Goal: Task Accomplishment & Management: Use online tool/utility

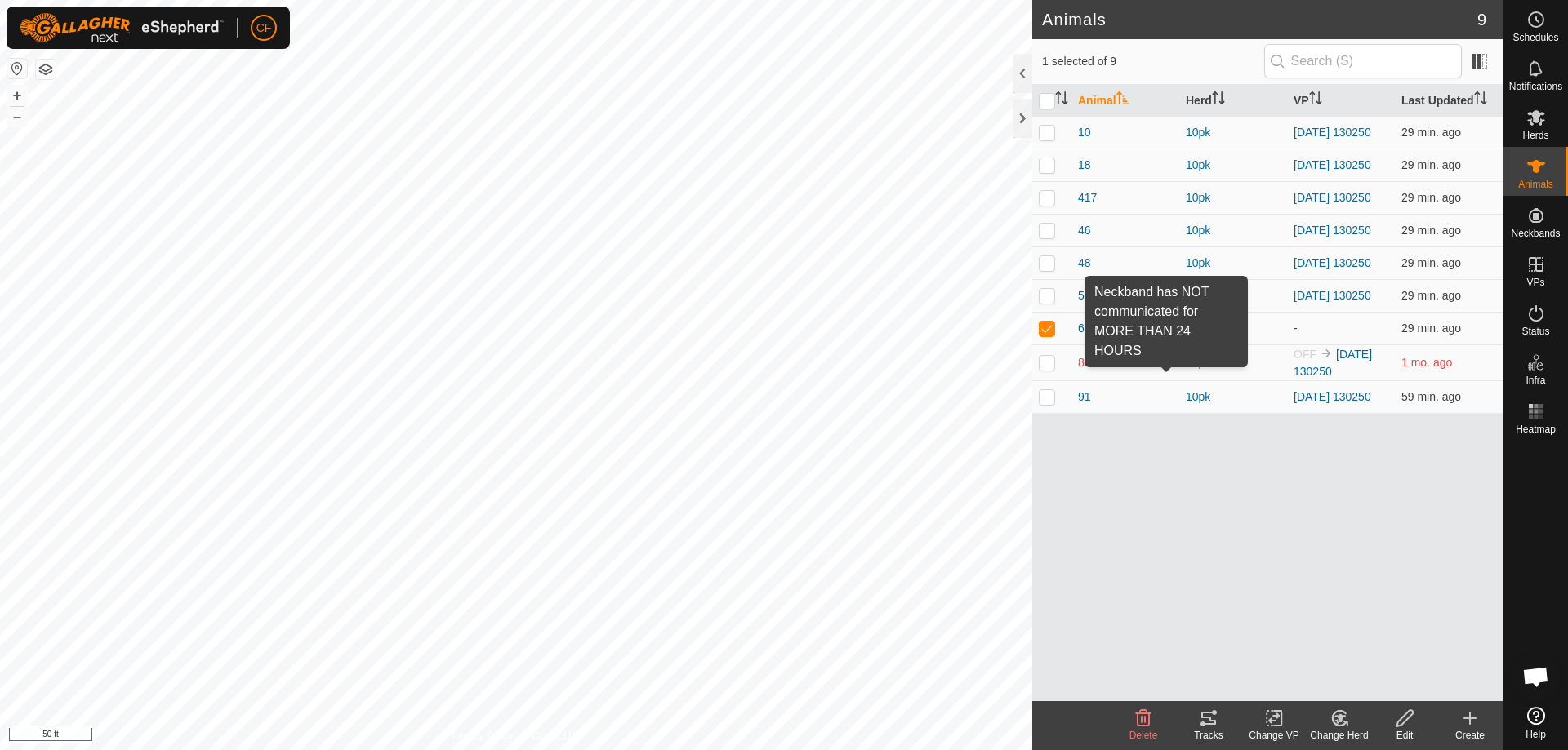
click at [1169, 369] on span at bounding box center [1166, 362] width 13 height 13
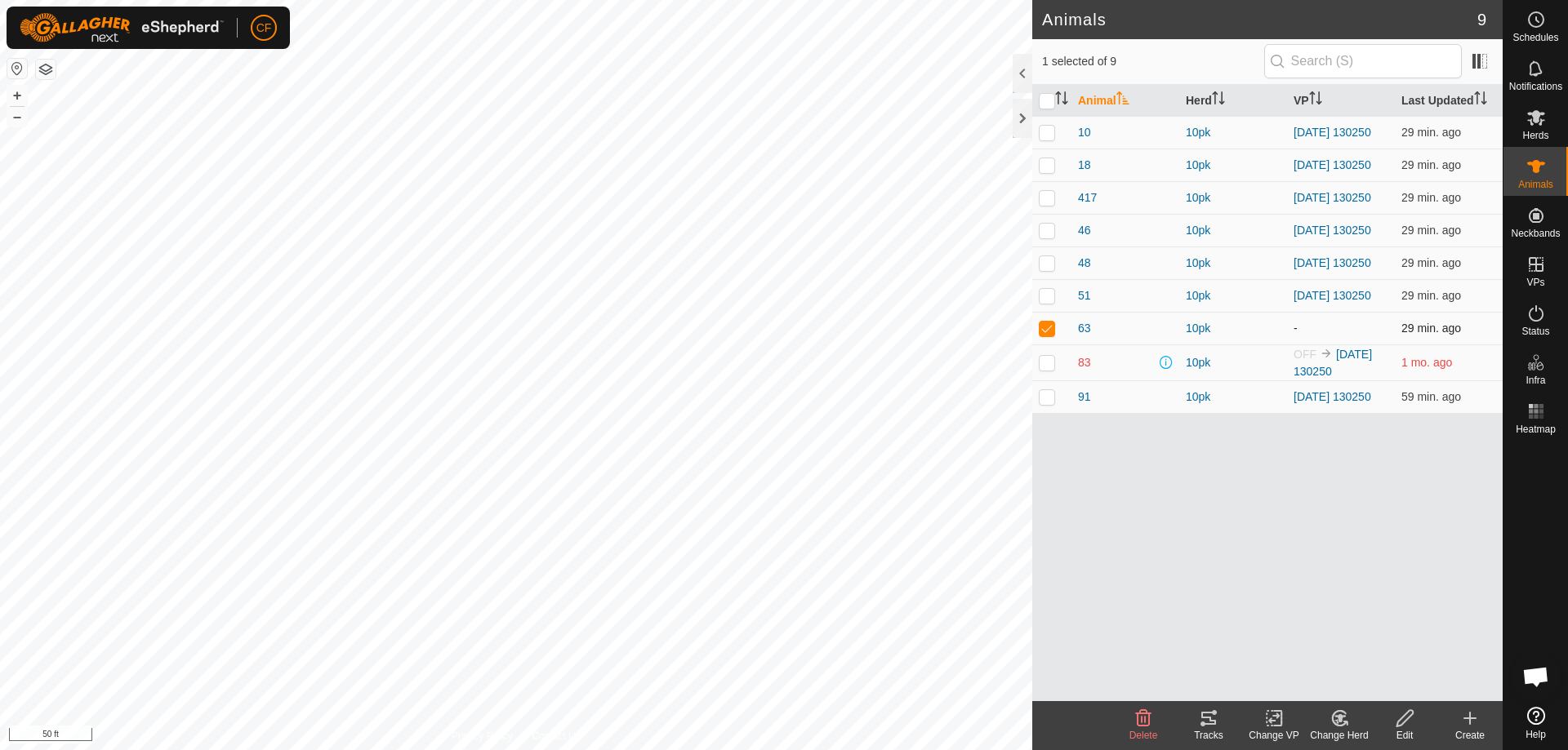
click at [1045, 334] on p-checkbox at bounding box center [1046, 328] width 16 height 13
checkbox input "false"
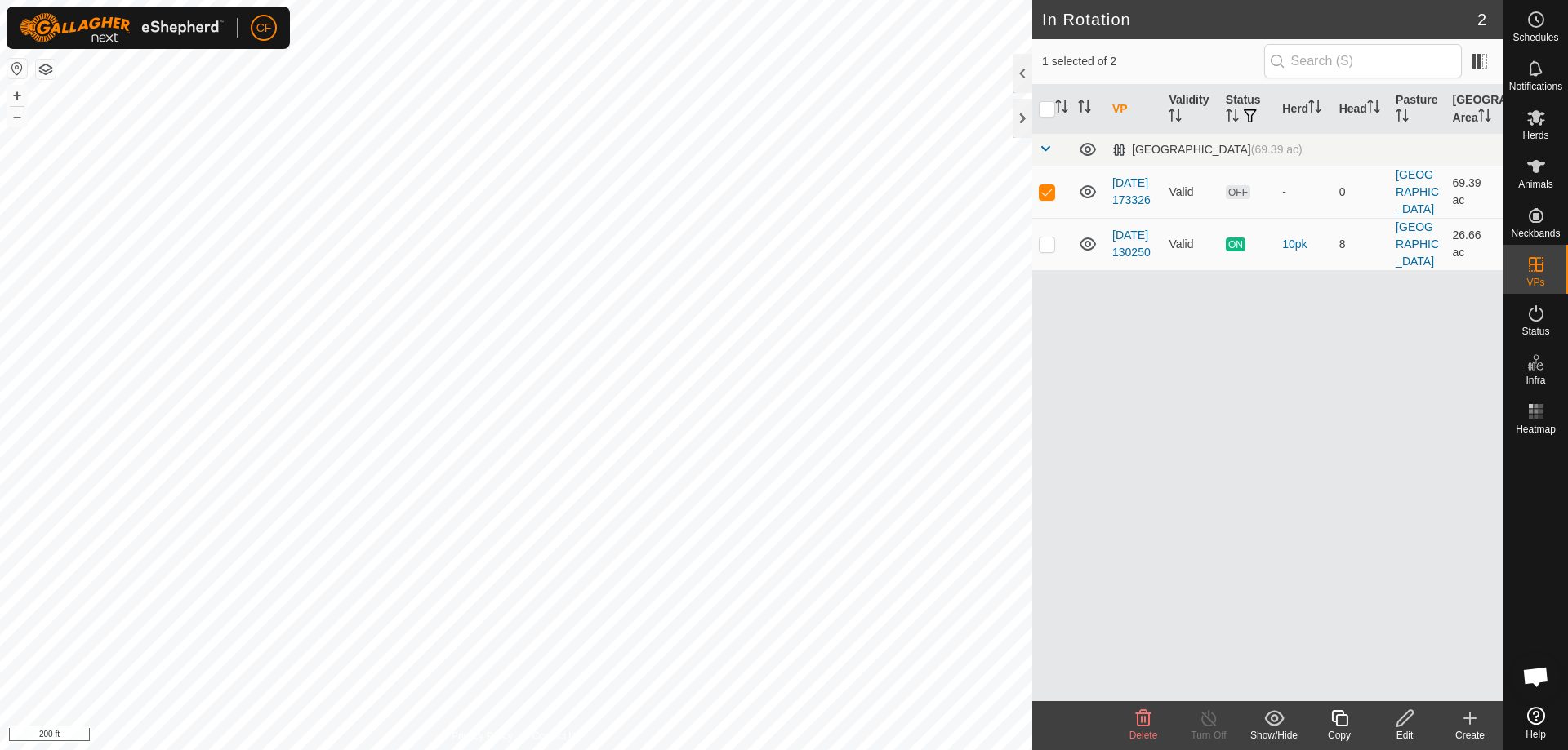
checkbox input "false"
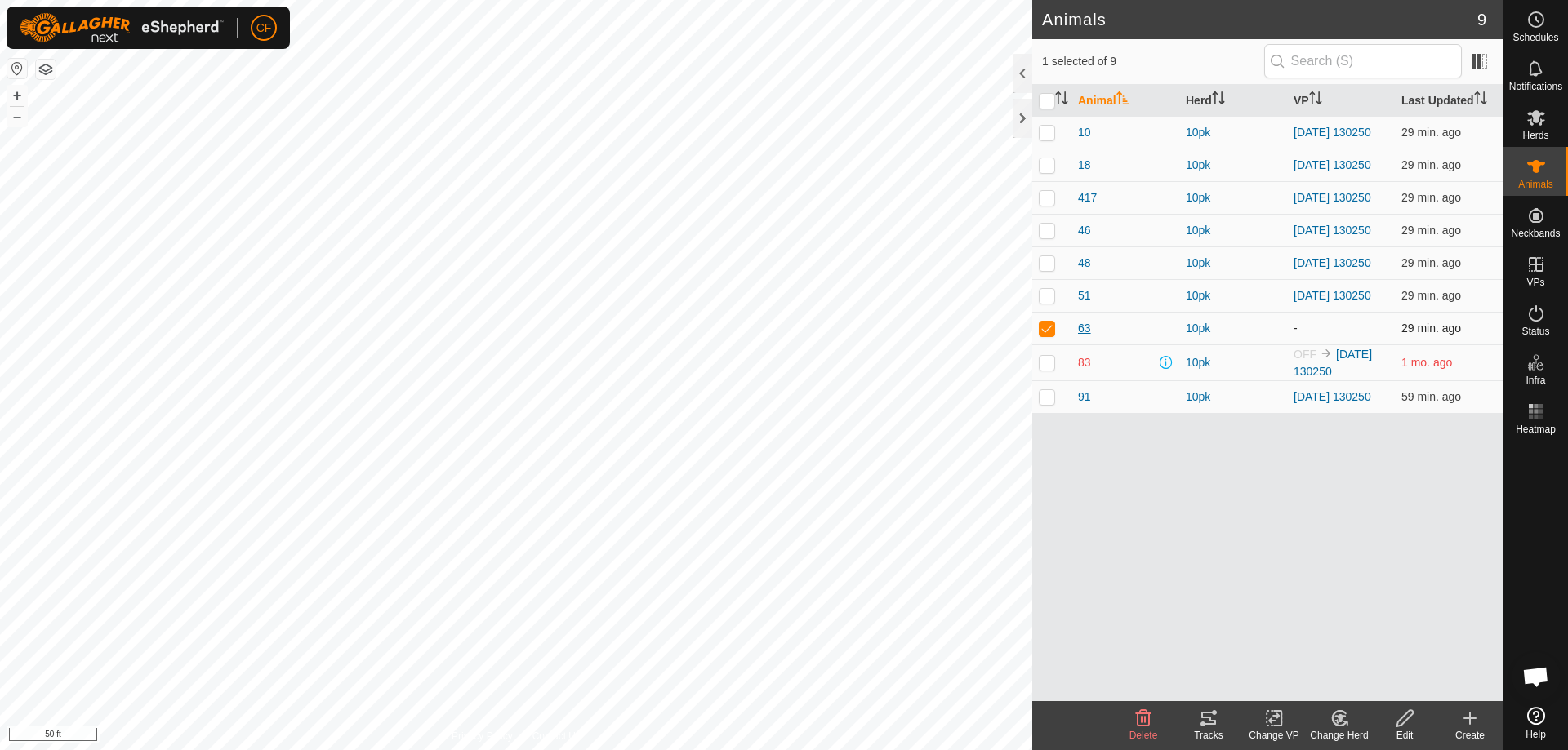
click at [1083, 337] on span "63" at bounding box center [1085, 329] width 13 height 17
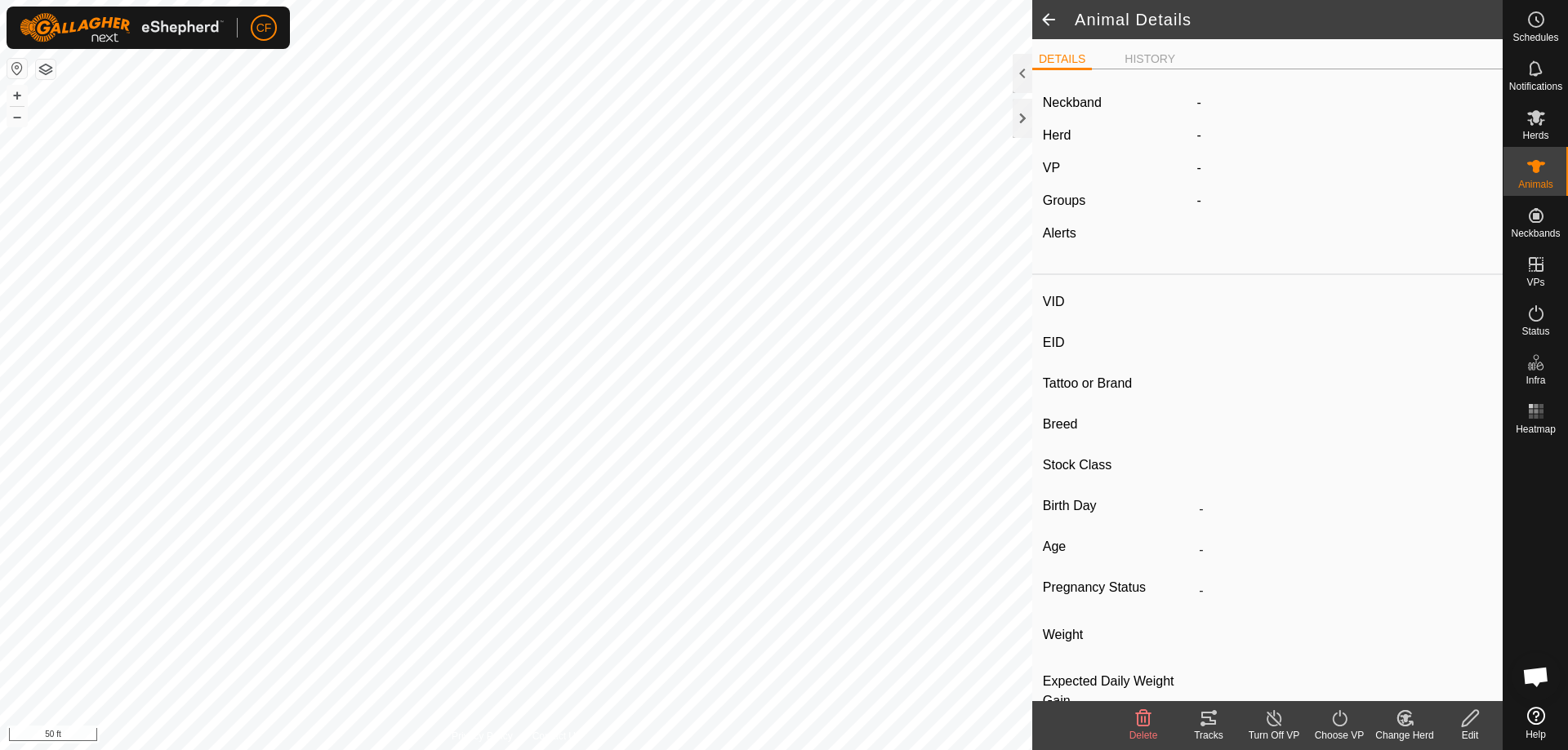
type input "63"
type input "-"
type input "bwf"
type input "-"
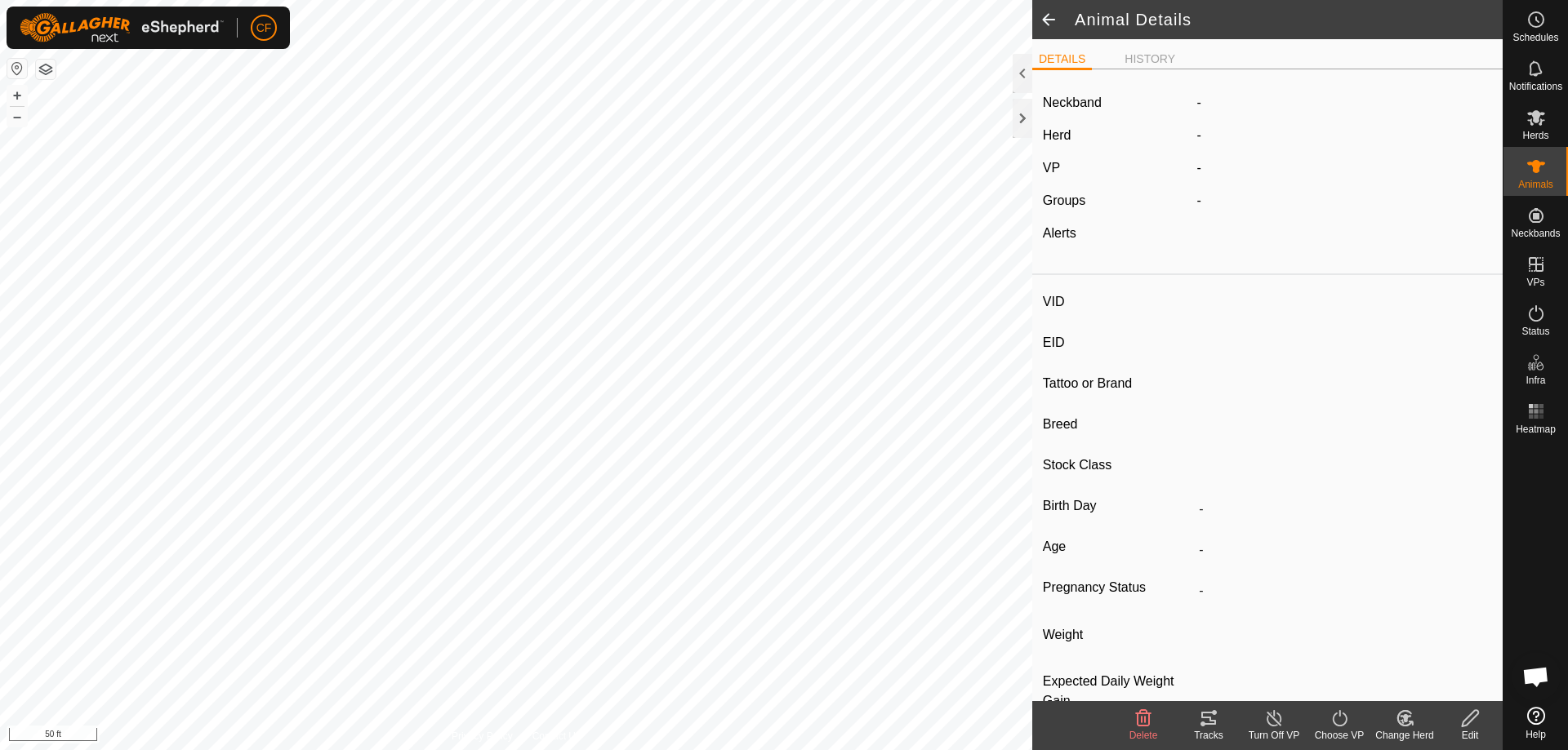
type input "0 kg"
type input "-"
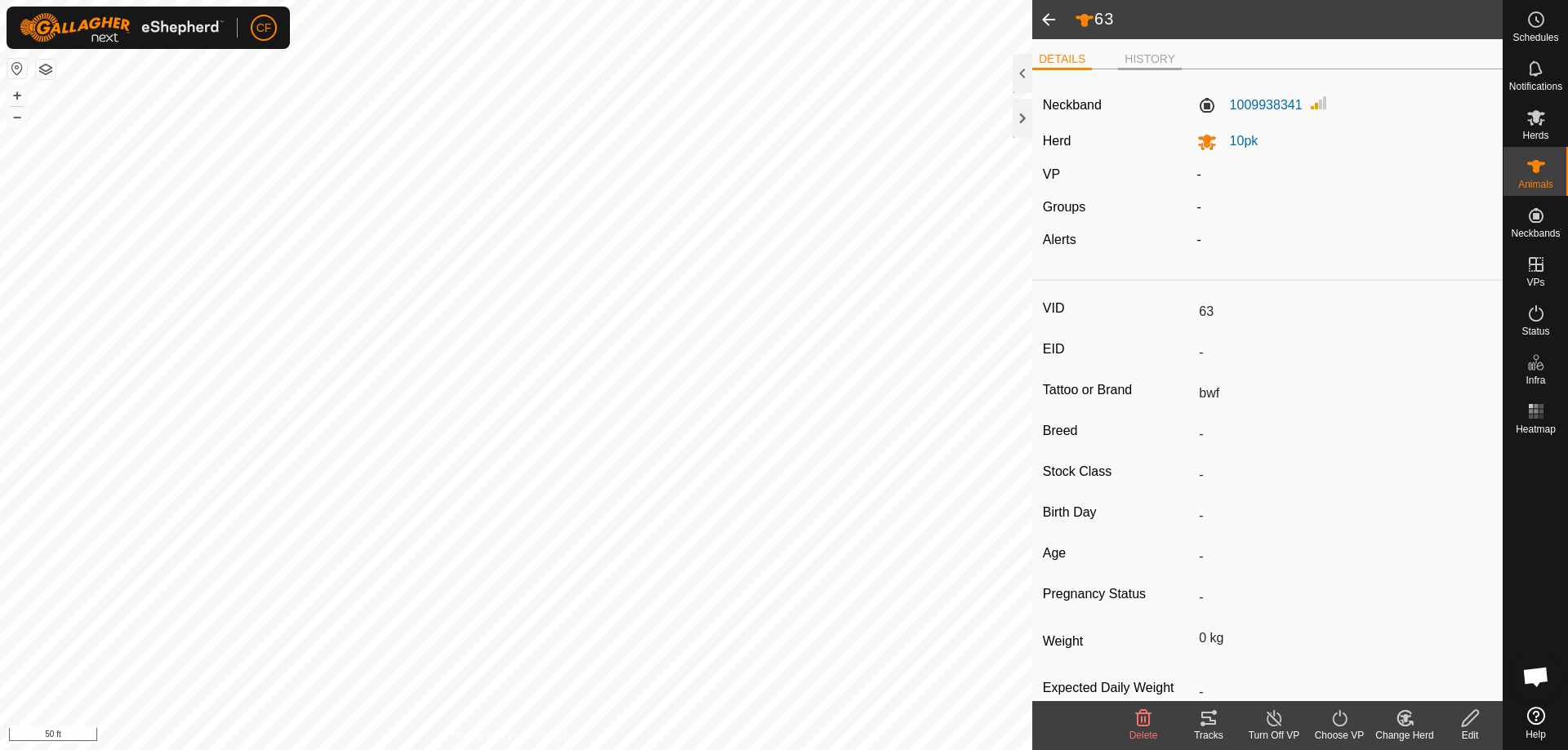
click at [1137, 64] on li "HISTORY" at bounding box center [1149, 60] width 64 height 20
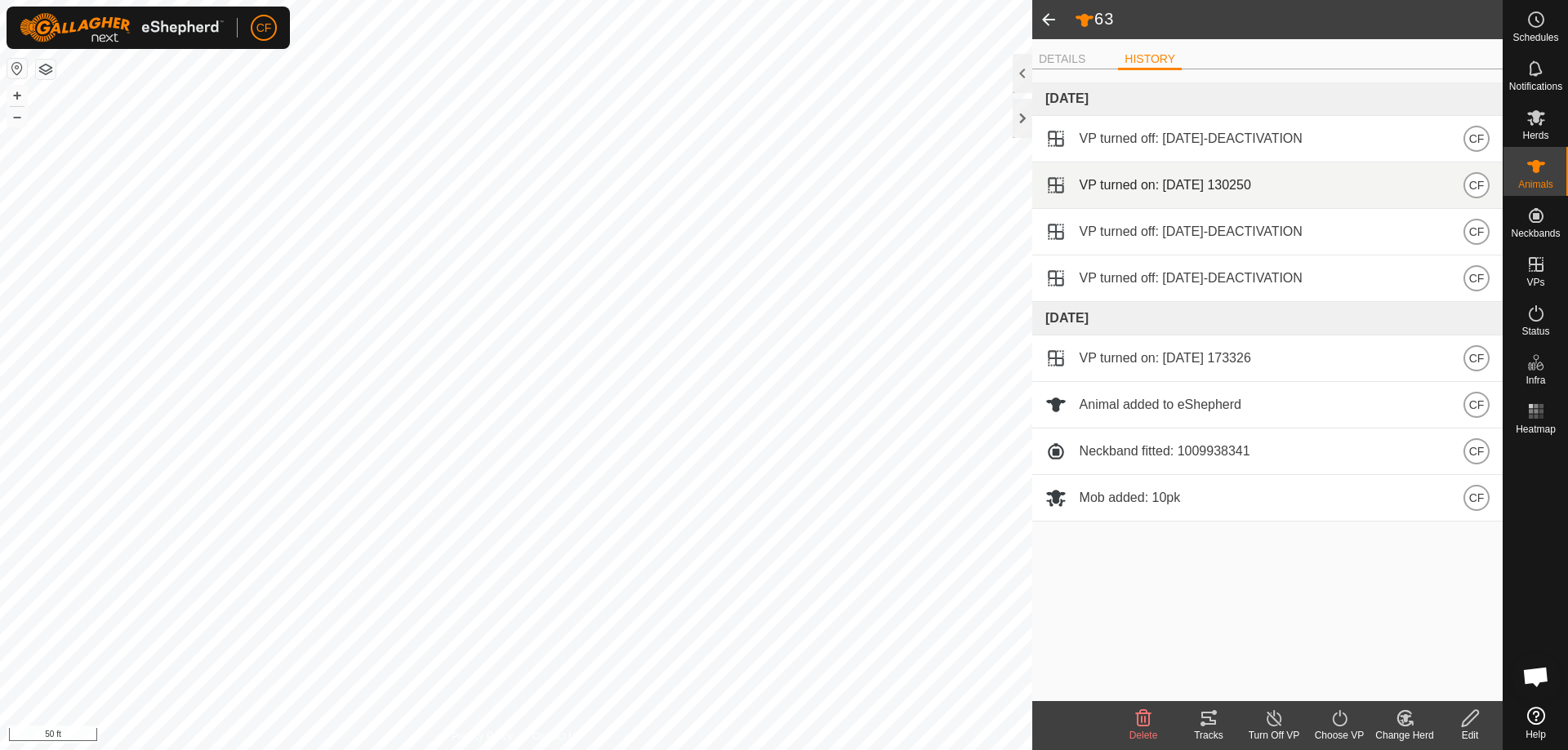
click at [1145, 175] on span "VP turned on: [DATE] 130250" at bounding box center [1165, 184] width 171 height 20
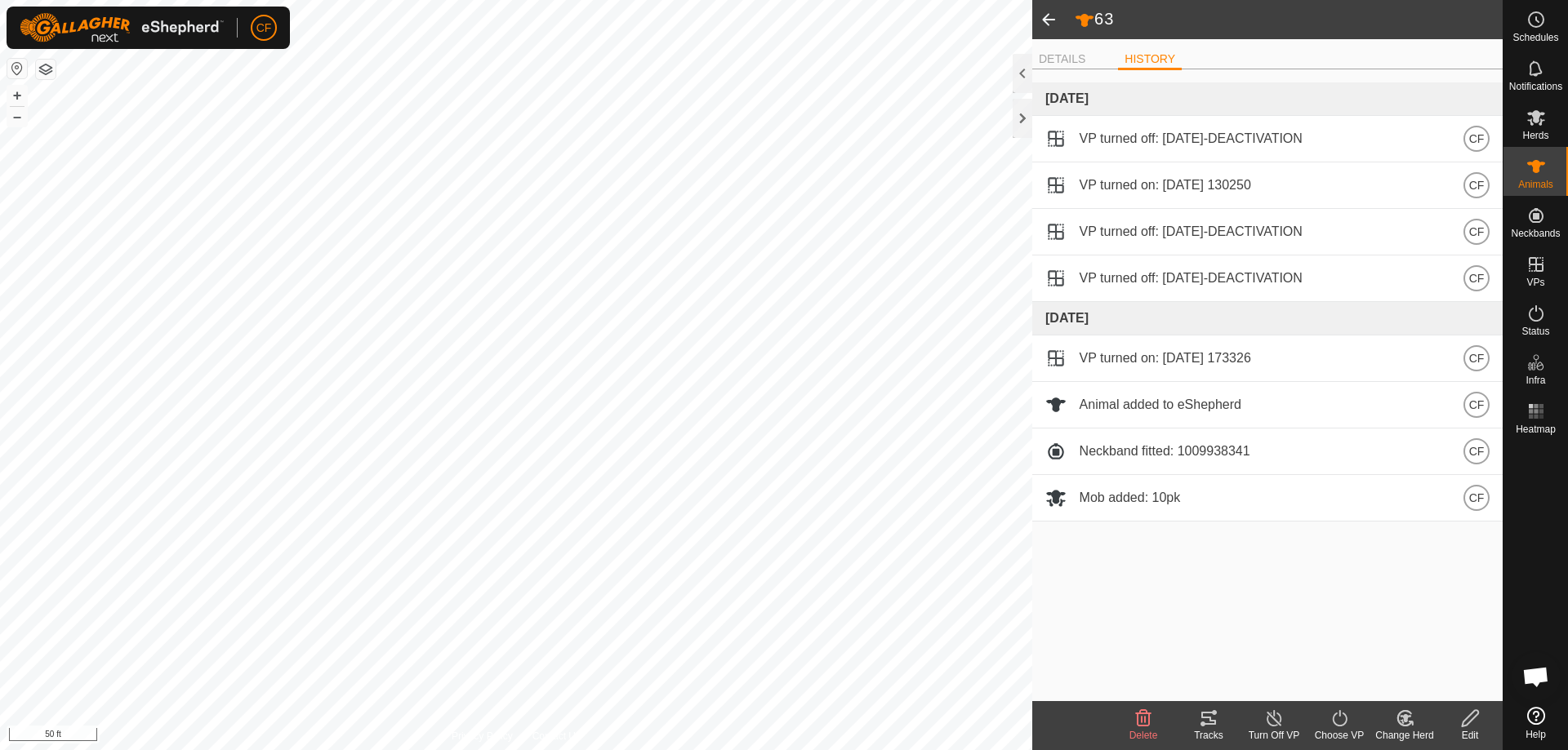
click at [1054, 22] on span at bounding box center [1048, 20] width 33 height 39
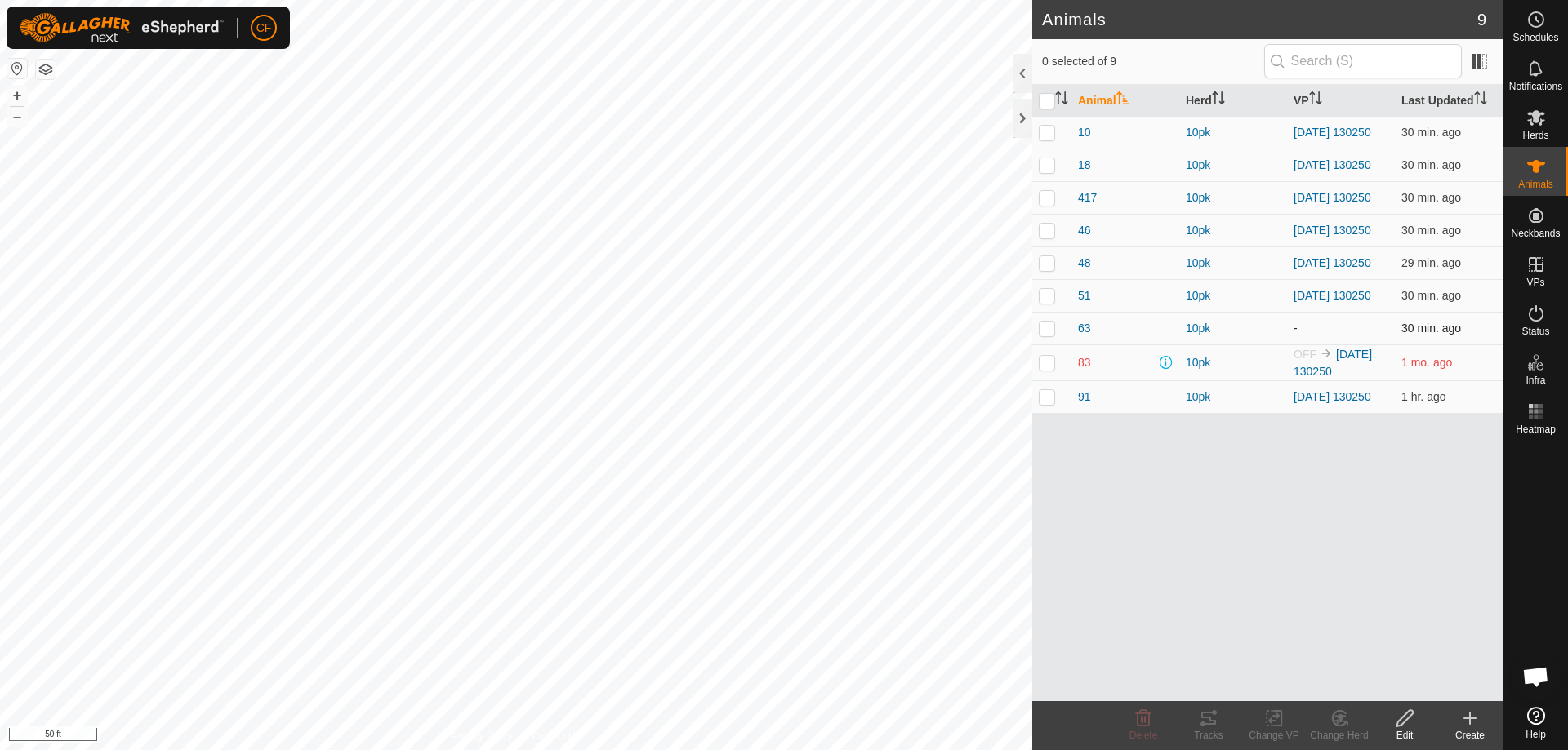
click at [1043, 334] on p-checkbox at bounding box center [1046, 328] width 16 height 13
checkbox input "true"
click at [1279, 719] on icon at bounding box center [1275, 718] width 21 height 20
click at [1276, 652] on link "Choose VP..." at bounding box center [1323, 648] width 162 height 33
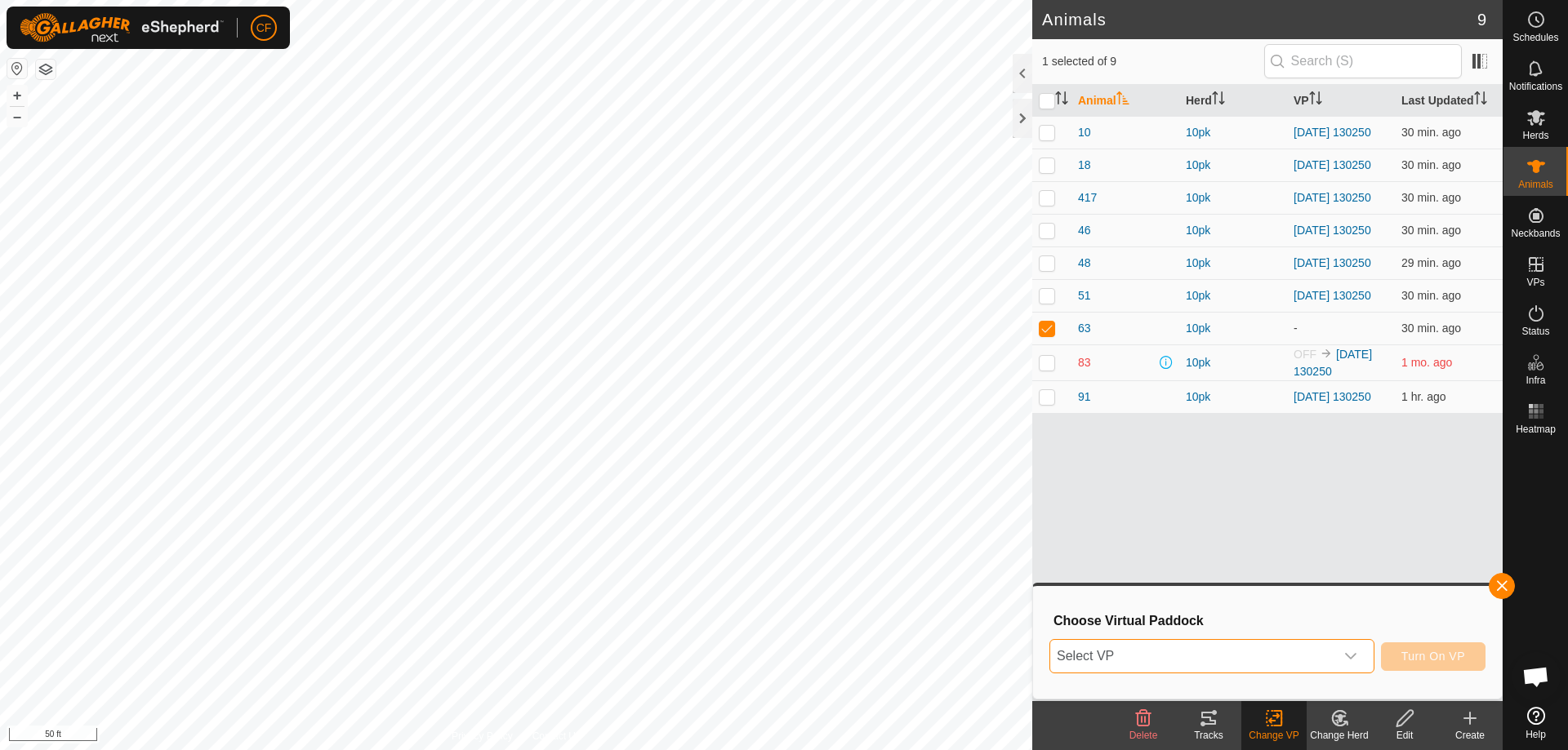
click at [1200, 657] on span "Select VP" at bounding box center [1191, 655] width 284 height 33
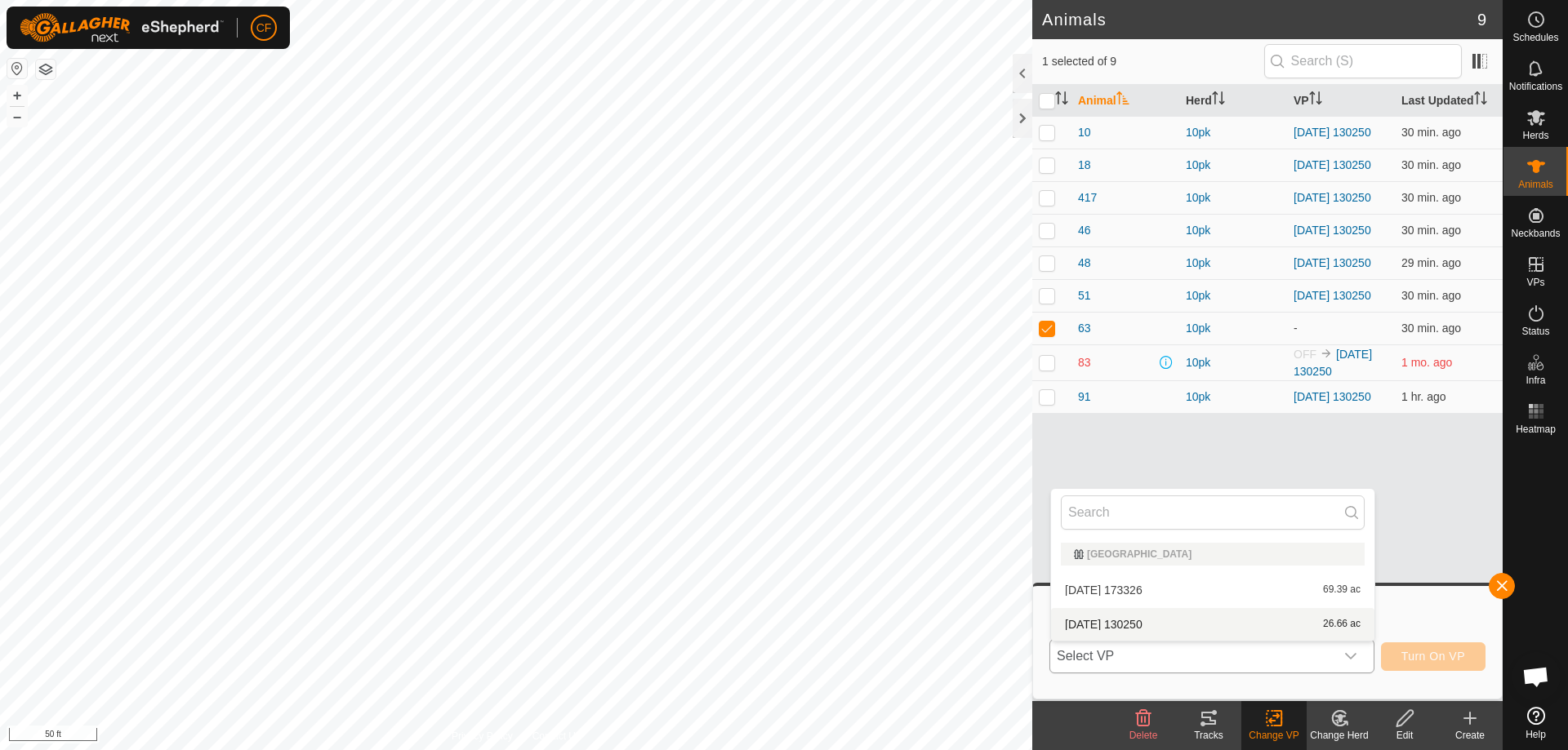
click at [1170, 623] on li "[DATE] 130250 26.66 ac" at bounding box center [1212, 624] width 323 height 33
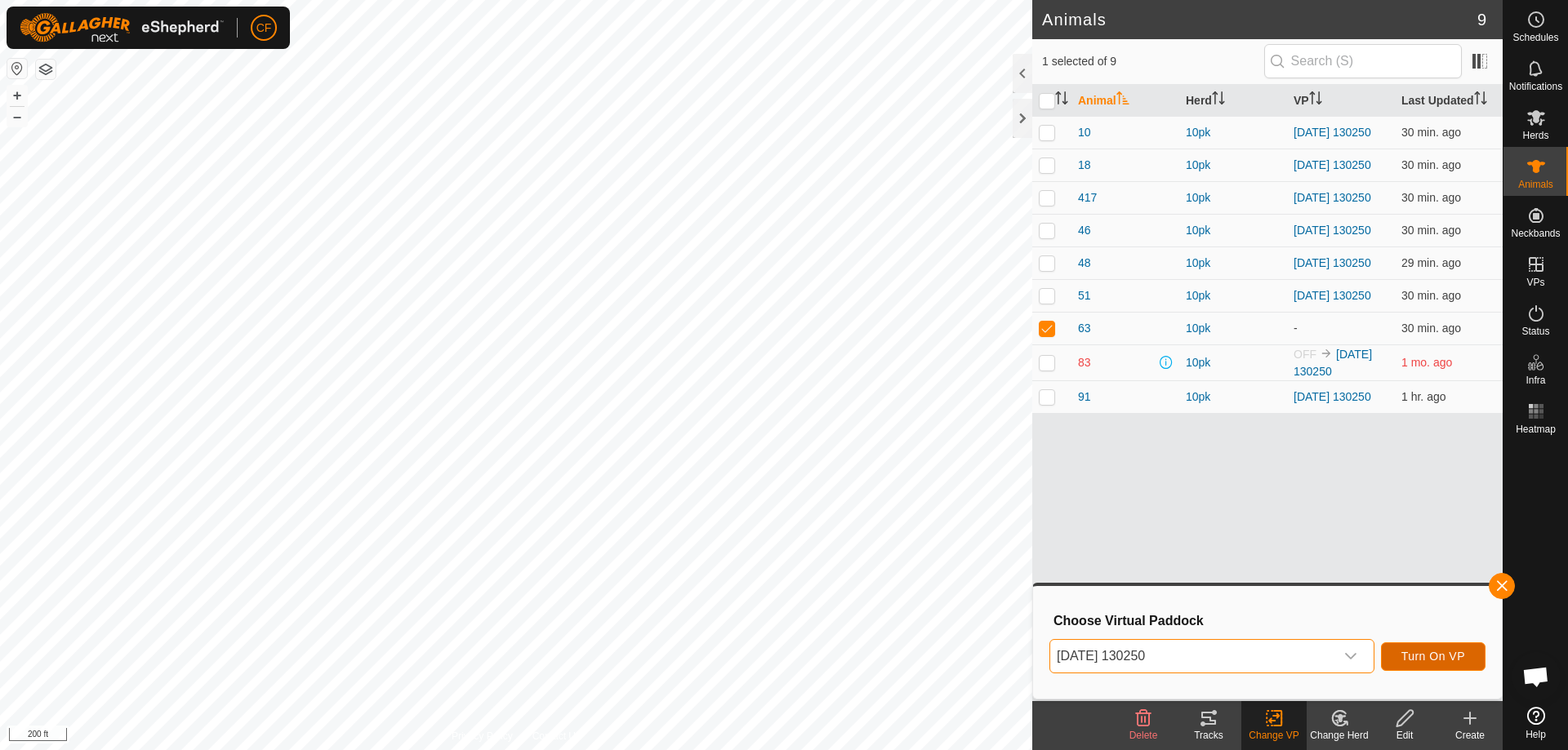
click at [1420, 652] on span "Turn On VP" at bounding box center [1433, 656] width 64 height 13
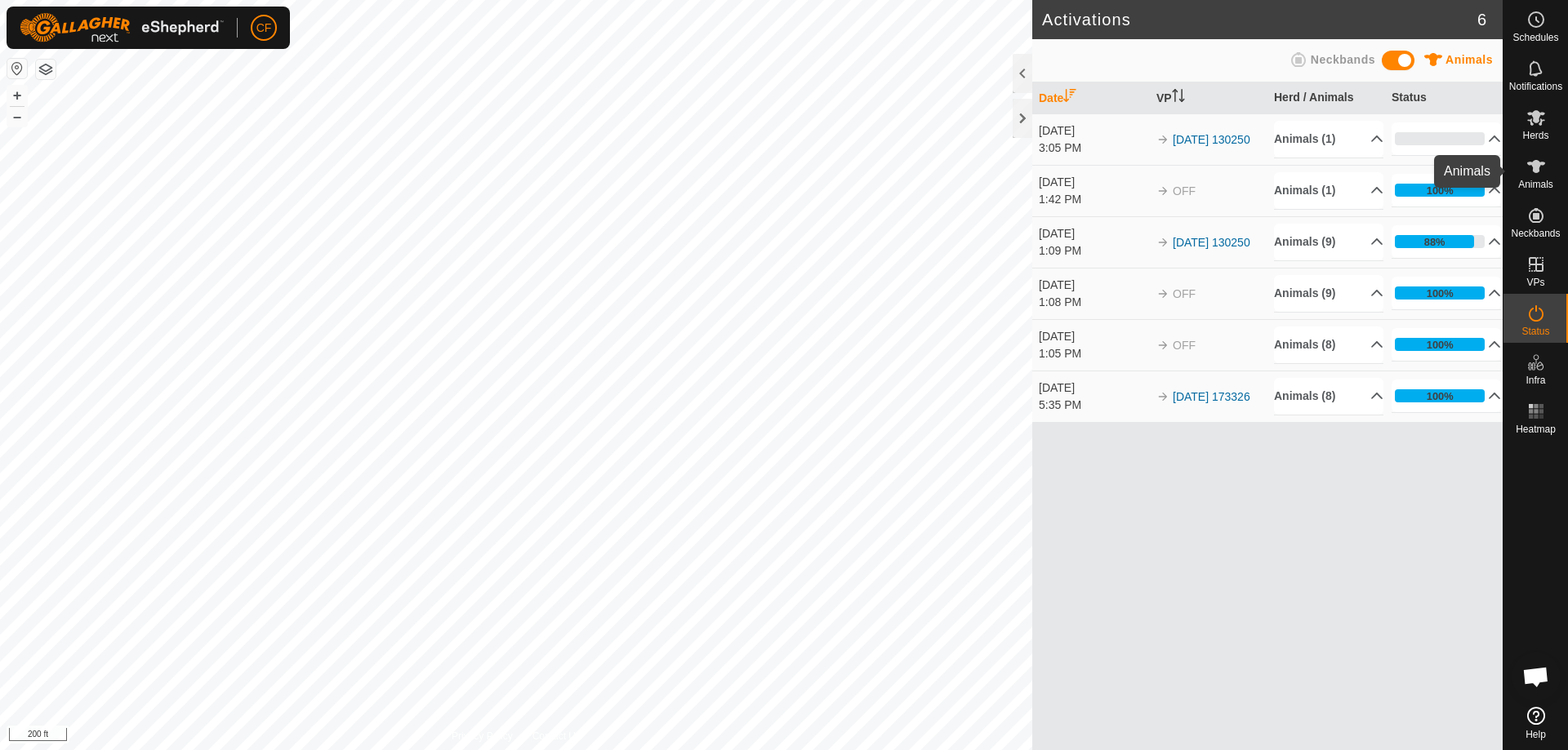
click at [1545, 169] on icon at bounding box center [1535, 166] width 20 height 20
